Goal: Task Accomplishment & Management: Use online tool/utility

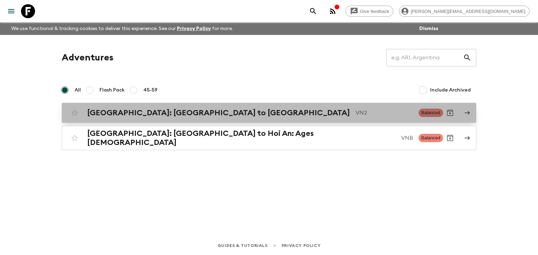
click at [171, 112] on h2 "[GEOGRAPHIC_DATA]: [GEOGRAPHIC_DATA] to [GEOGRAPHIC_DATA]" at bounding box center [218, 112] width 262 height 9
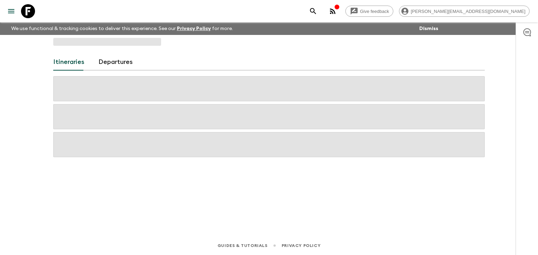
click at [122, 60] on link "Departures" at bounding box center [115, 62] width 34 height 17
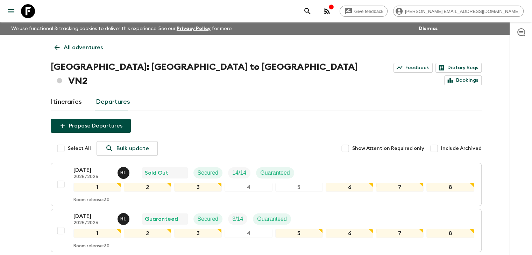
click at [60, 47] on icon at bounding box center [57, 48] width 8 height 8
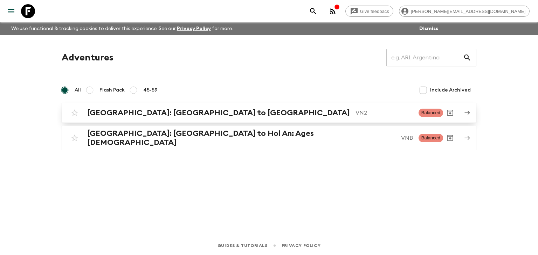
click at [178, 115] on h2 "[GEOGRAPHIC_DATA]: [GEOGRAPHIC_DATA] to [GEOGRAPHIC_DATA]" at bounding box center [218, 112] width 262 height 9
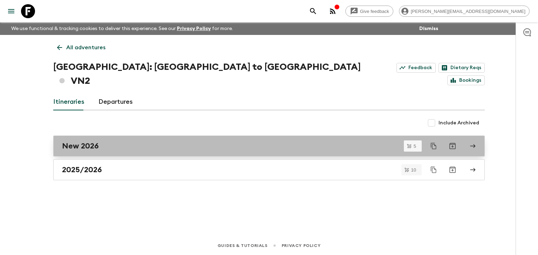
click at [98, 142] on div "New 2026" at bounding box center [262, 146] width 400 height 9
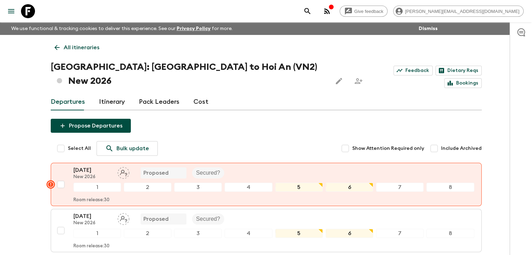
click at [198, 94] on link "Cost" at bounding box center [201, 102] width 15 height 17
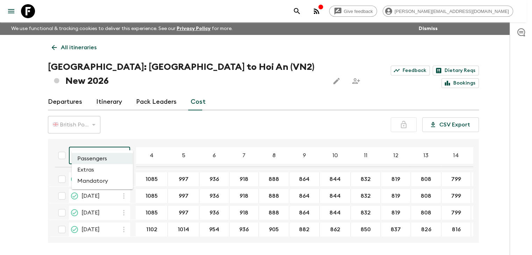
click at [98, 143] on body "Give feedback [PERSON_NAME][EMAIL_ADDRESS][DOMAIN_NAME] We use functional & tra…" at bounding box center [266, 141] width 532 height 282
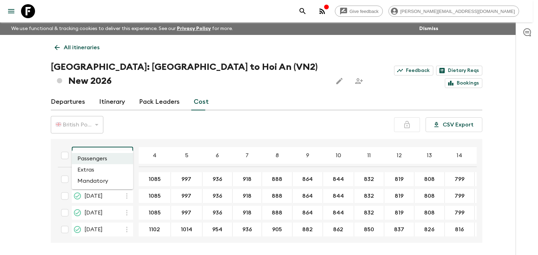
drag, startPoint x: 473, startPoint y: 143, endPoint x: 479, endPoint y: 179, distance: 36.2
click at [479, 179] on div at bounding box center [269, 127] width 538 height 255
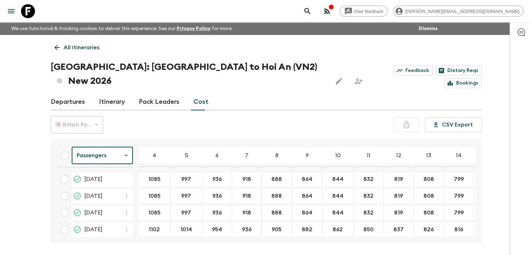
scroll to position [22, 0]
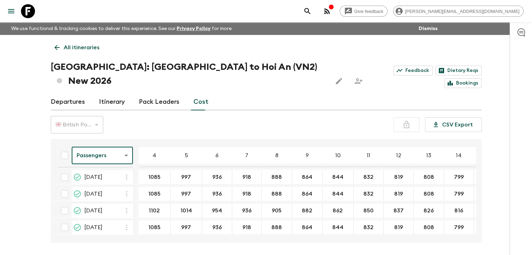
click at [113, 141] on body "Give feedback [PERSON_NAME][EMAIL_ADDRESS][DOMAIN_NAME] We use functional & tra…" at bounding box center [266, 141] width 532 height 282
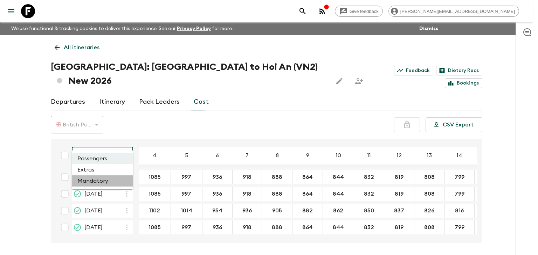
click at [101, 178] on li "Mandatory" at bounding box center [102, 181] width 61 height 11
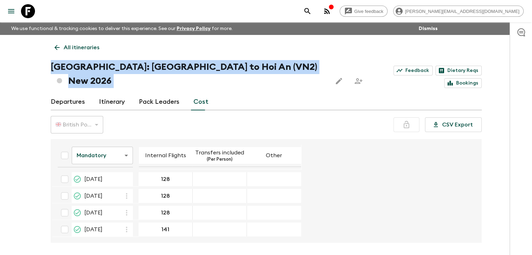
drag, startPoint x: 96, startPoint y: 59, endPoint x: 148, endPoint y: 117, distance: 77.3
click at [148, 117] on div "All itineraries [GEOGRAPHIC_DATA]: [GEOGRAPHIC_DATA] to [GEOGRAPHIC_DATA] (VN2)…" at bounding box center [266, 139] width 448 height 208
click at [148, 117] on div "🇬🇧 British Pound (GBP) GBP ​ CSV Export" at bounding box center [266, 124] width 431 height 17
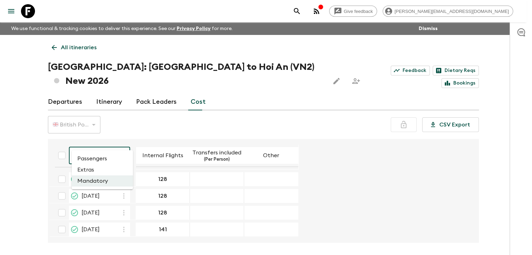
click at [118, 138] on body "Give feedback [PERSON_NAME][EMAIL_ADDRESS][DOMAIN_NAME] We use functional & tra…" at bounding box center [266, 141] width 532 height 282
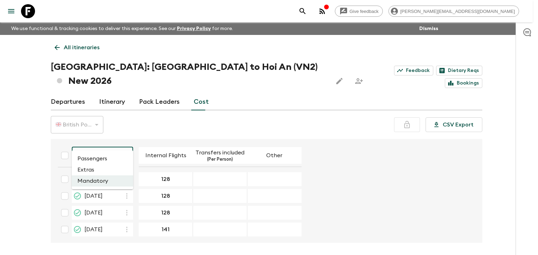
click at [102, 162] on li "Passengers" at bounding box center [102, 158] width 61 height 11
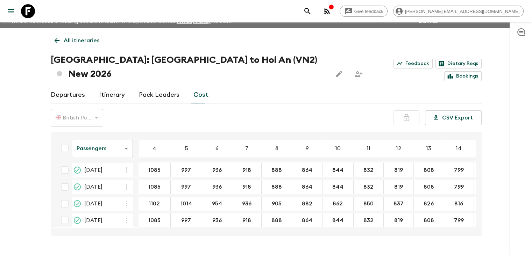
scroll to position [22, 0]
click at [65, 197] on input "checkbox" at bounding box center [65, 204] width 14 height 14
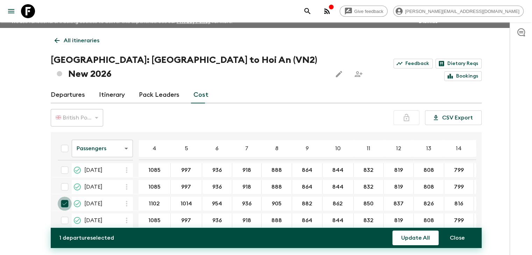
click at [65, 197] on input "checkbox" at bounding box center [65, 204] width 14 height 14
checkbox input "false"
